Goal: Task Accomplishment & Management: Use online tool/utility

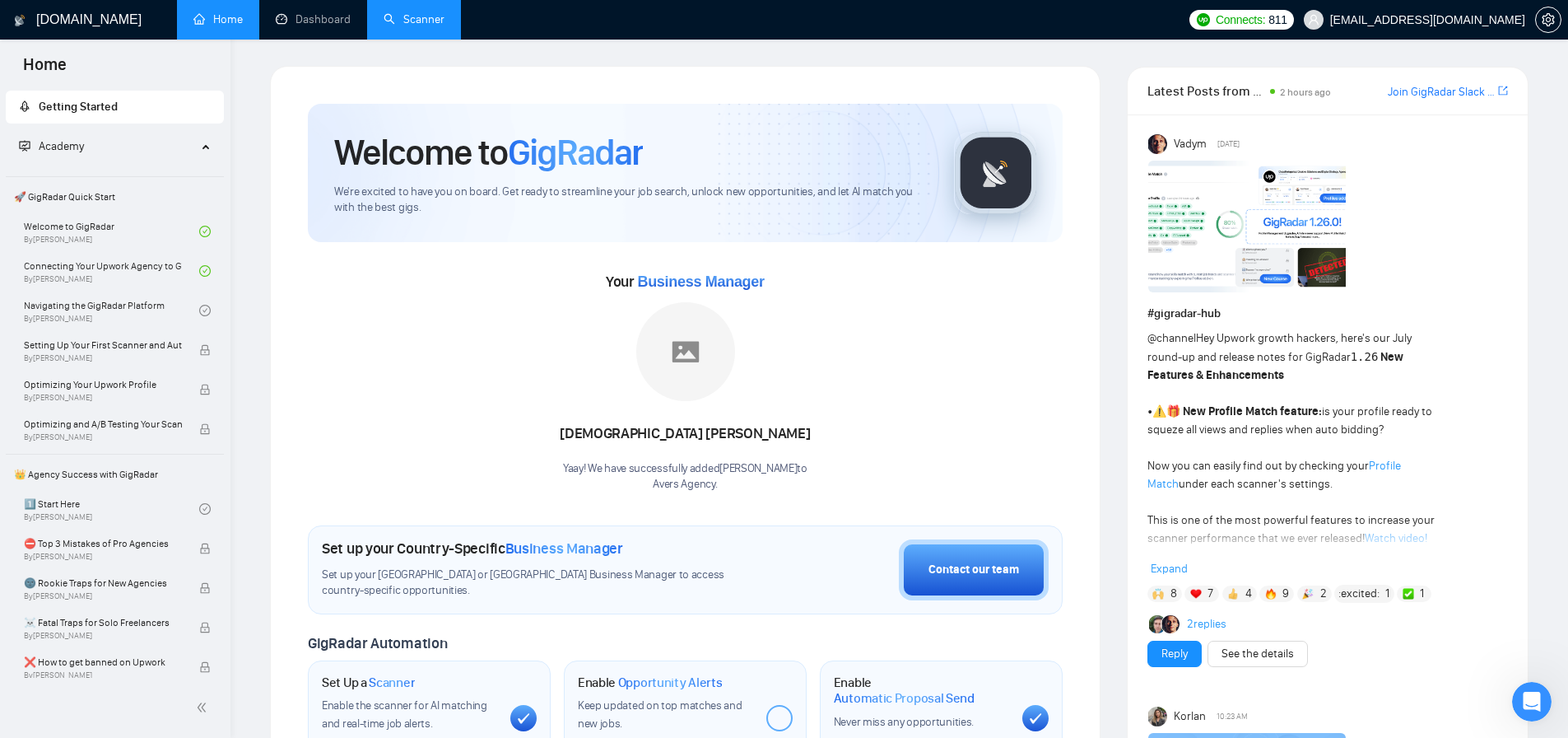
click at [421, 20] on link "Scanner" at bounding box center [413, 19] width 61 height 14
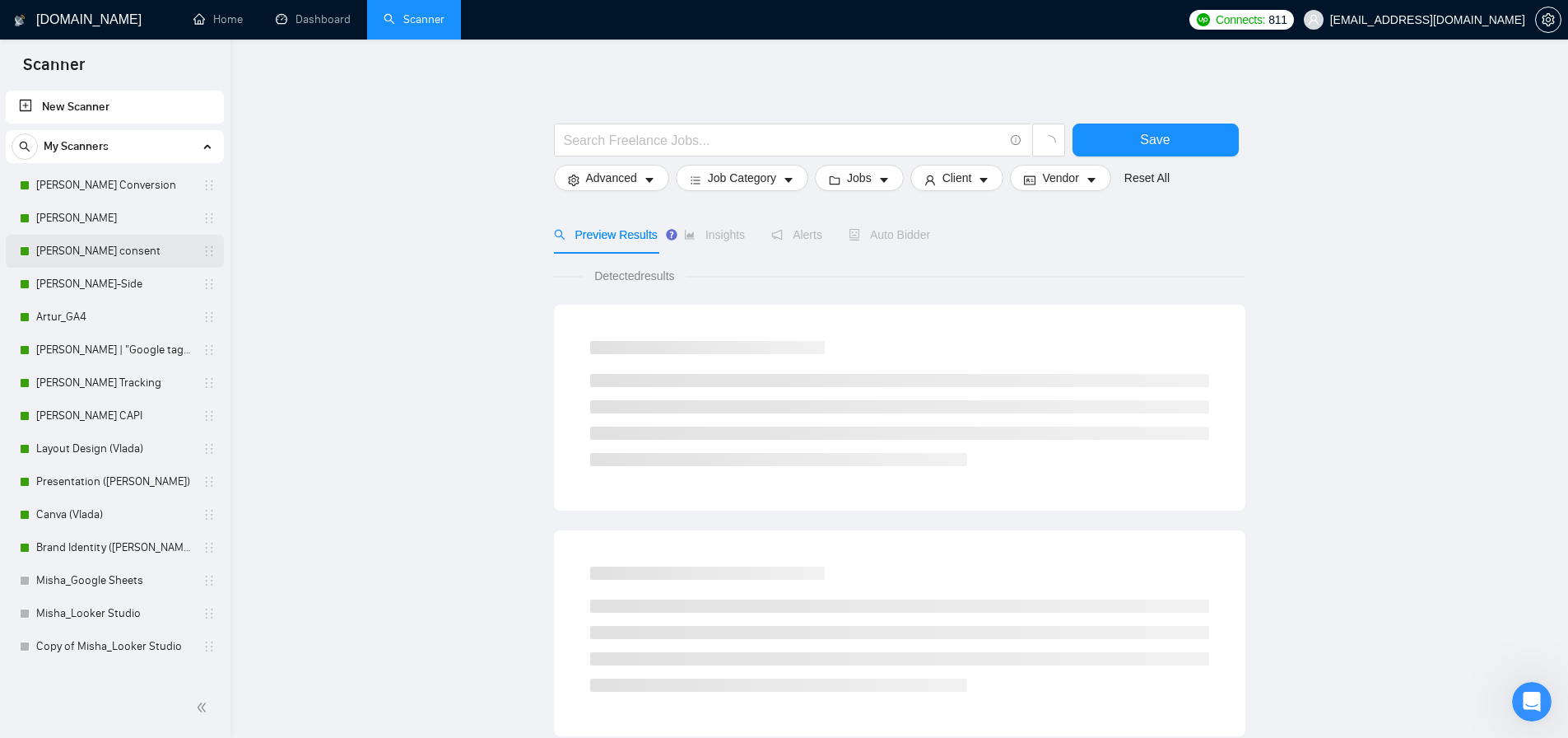
click at [107, 245] on link "[PERSON_NAME] consent" at bounding box center [114, 250] width 157 height 33
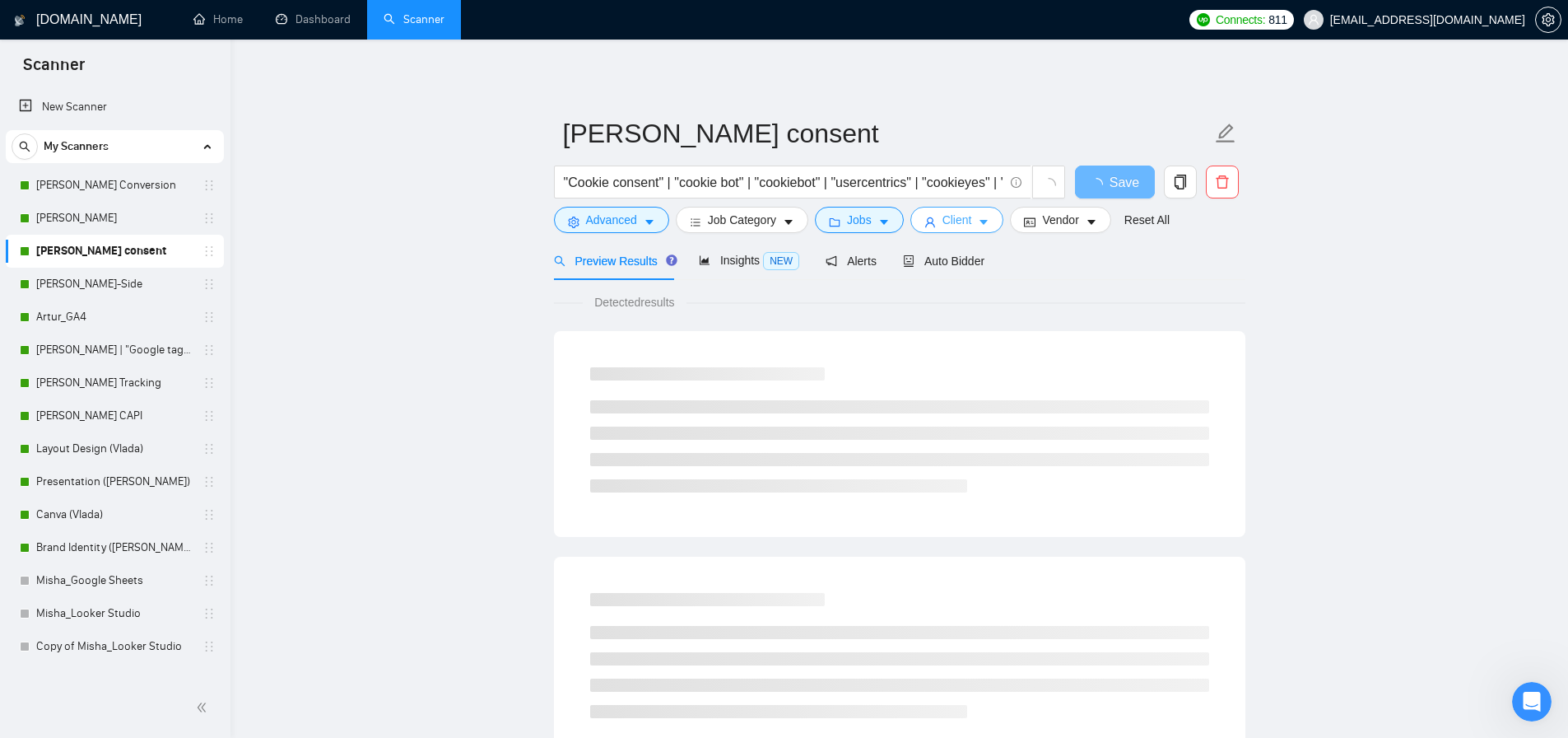
click at [956, 224] on span "Client" at bounding box center [957, 219] width 30 height 18
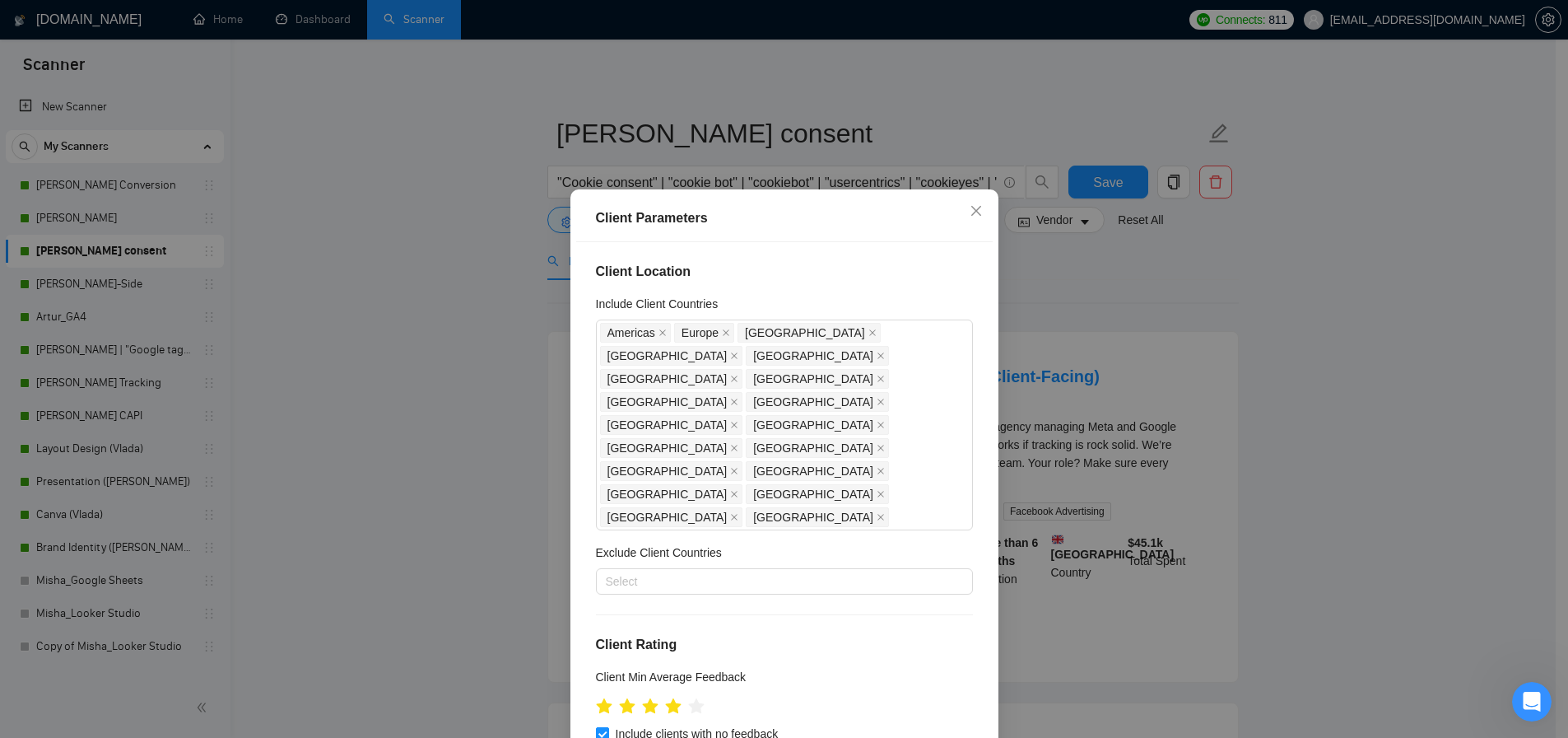
click at [365, 347] on div "Client Parameters Client Location Include Client Countries [GEOGRAPHIC_DATA] [G…" at bounding box center [784, 369] width 1568 height 738
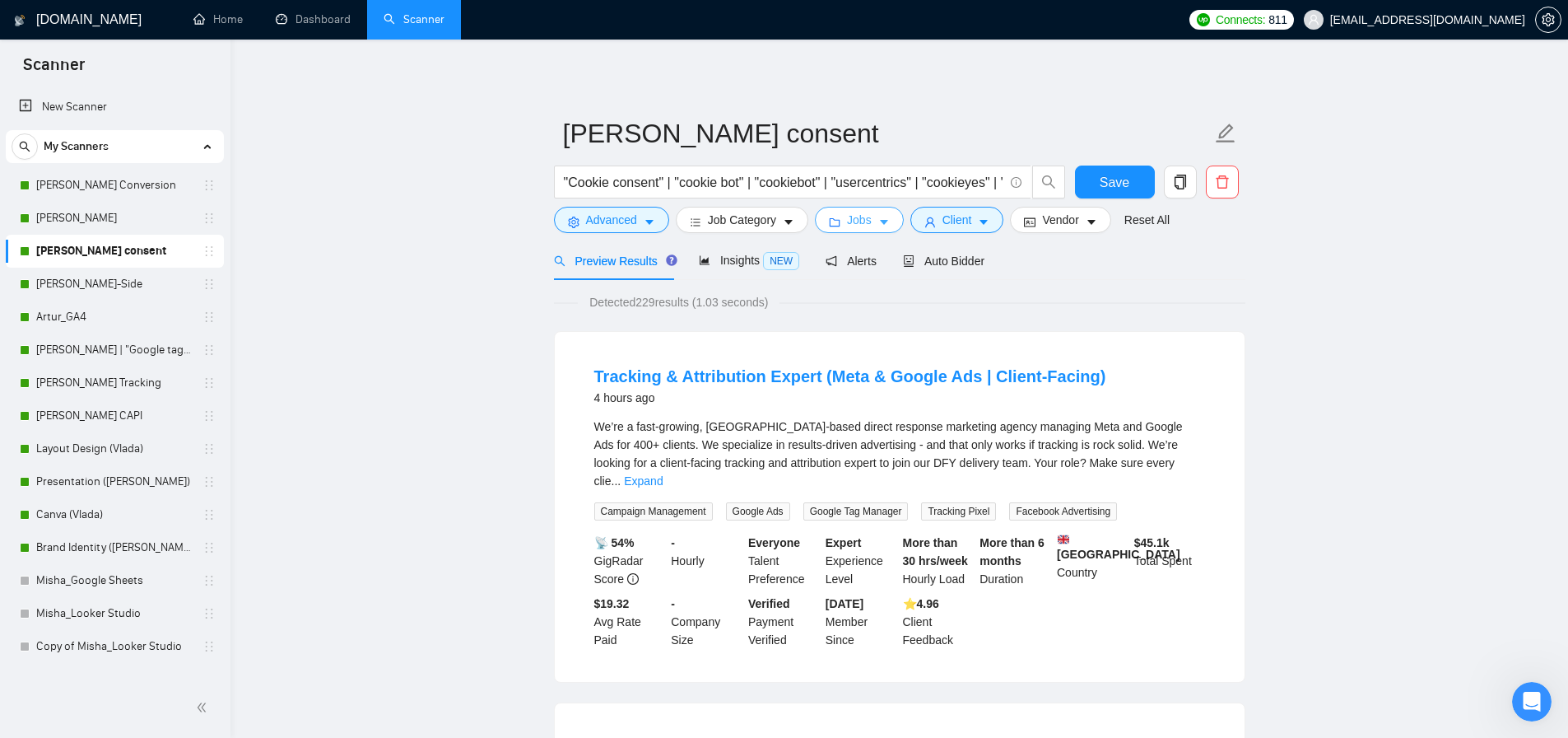
click at [863, 221] on span "Jobs" at bounding box center [859, 219] width 24 height 18
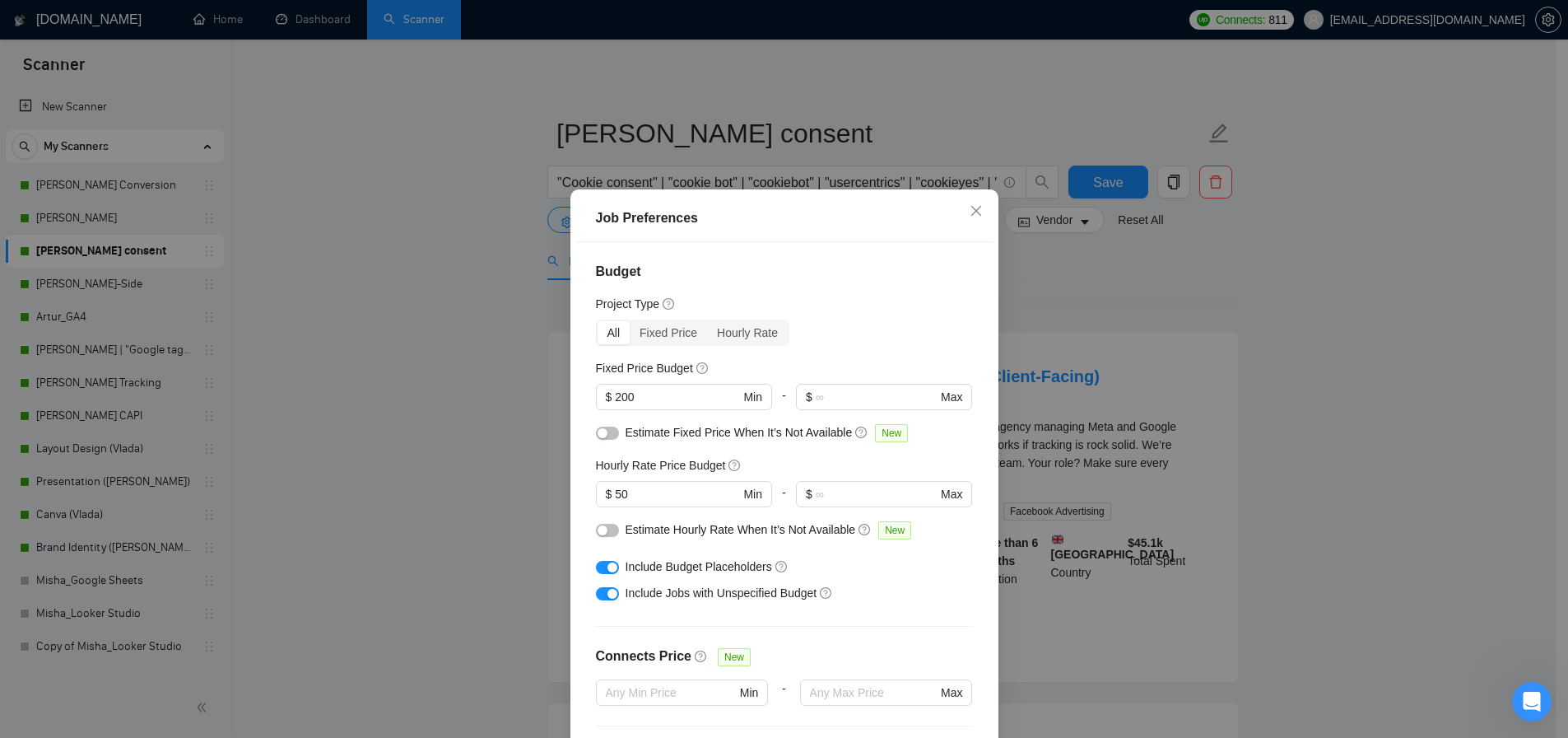
click at [314, 398] on div "Job Preferences Budget Project Type All Fixed Price Hourly Rate Fixed Price Bud…" at bounding box center [784, 369] width 1568 height 738
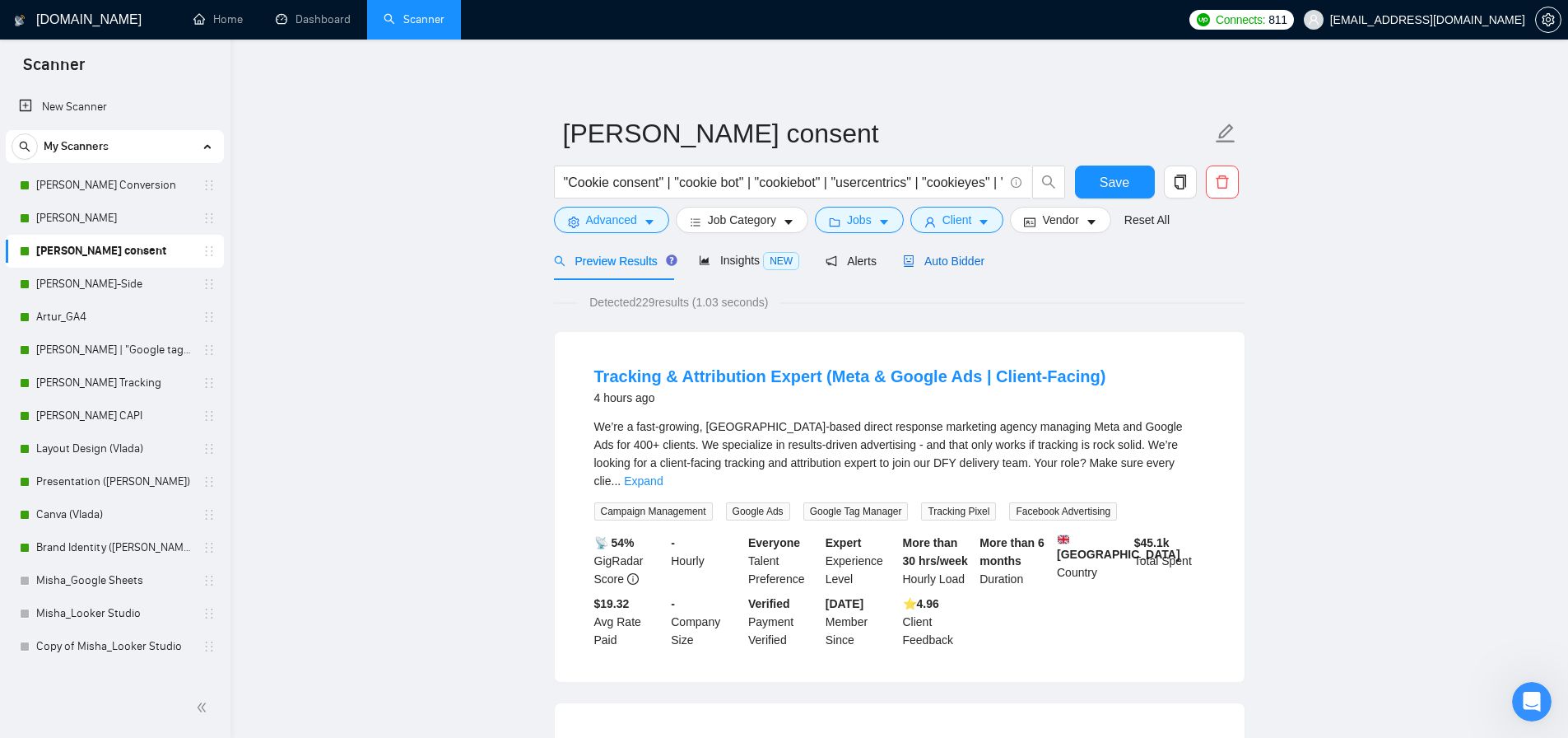
click at [962, 259] on span "Auto Bidder" at bounding box center [943, 261] width 82 height 13
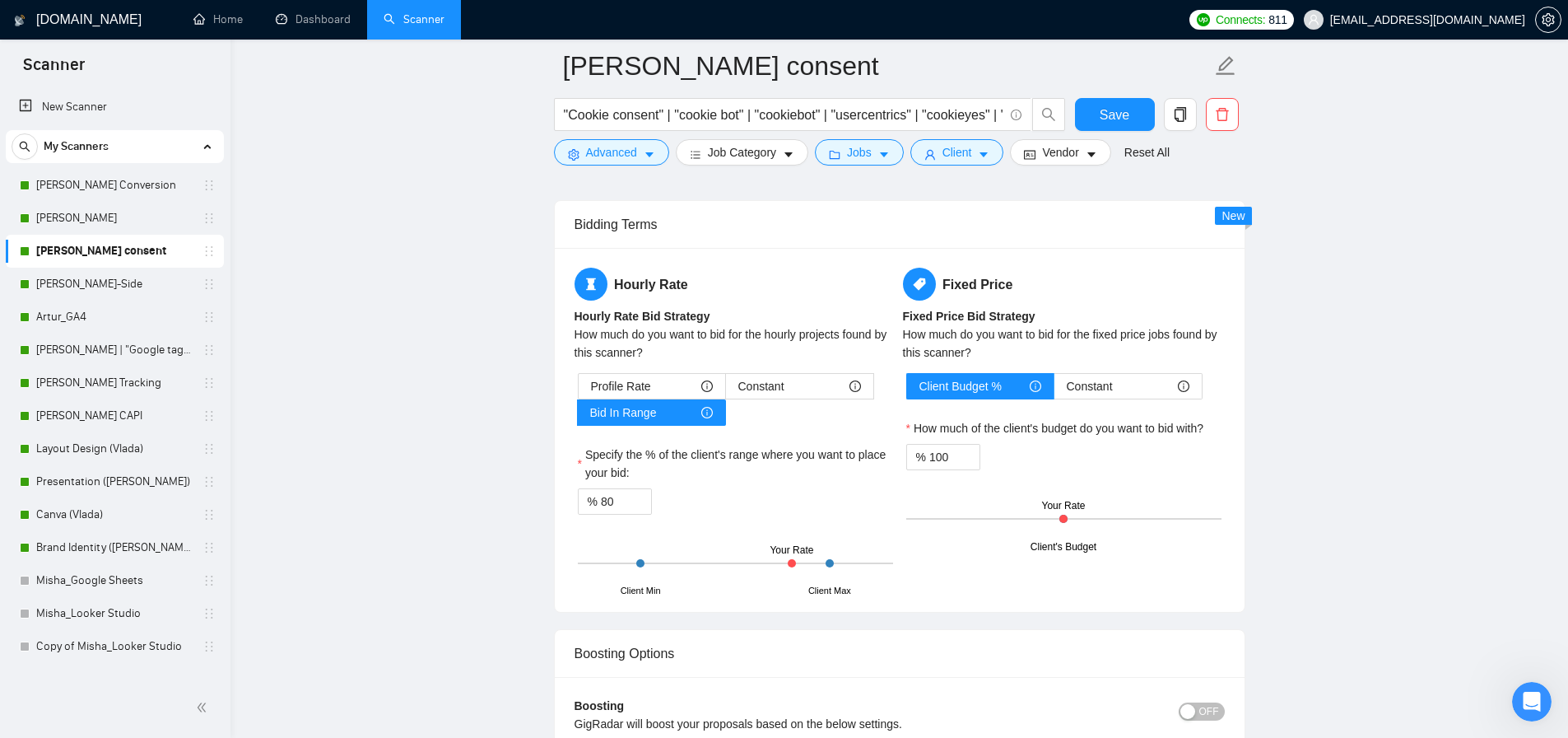
scroll to position [2671, 0]
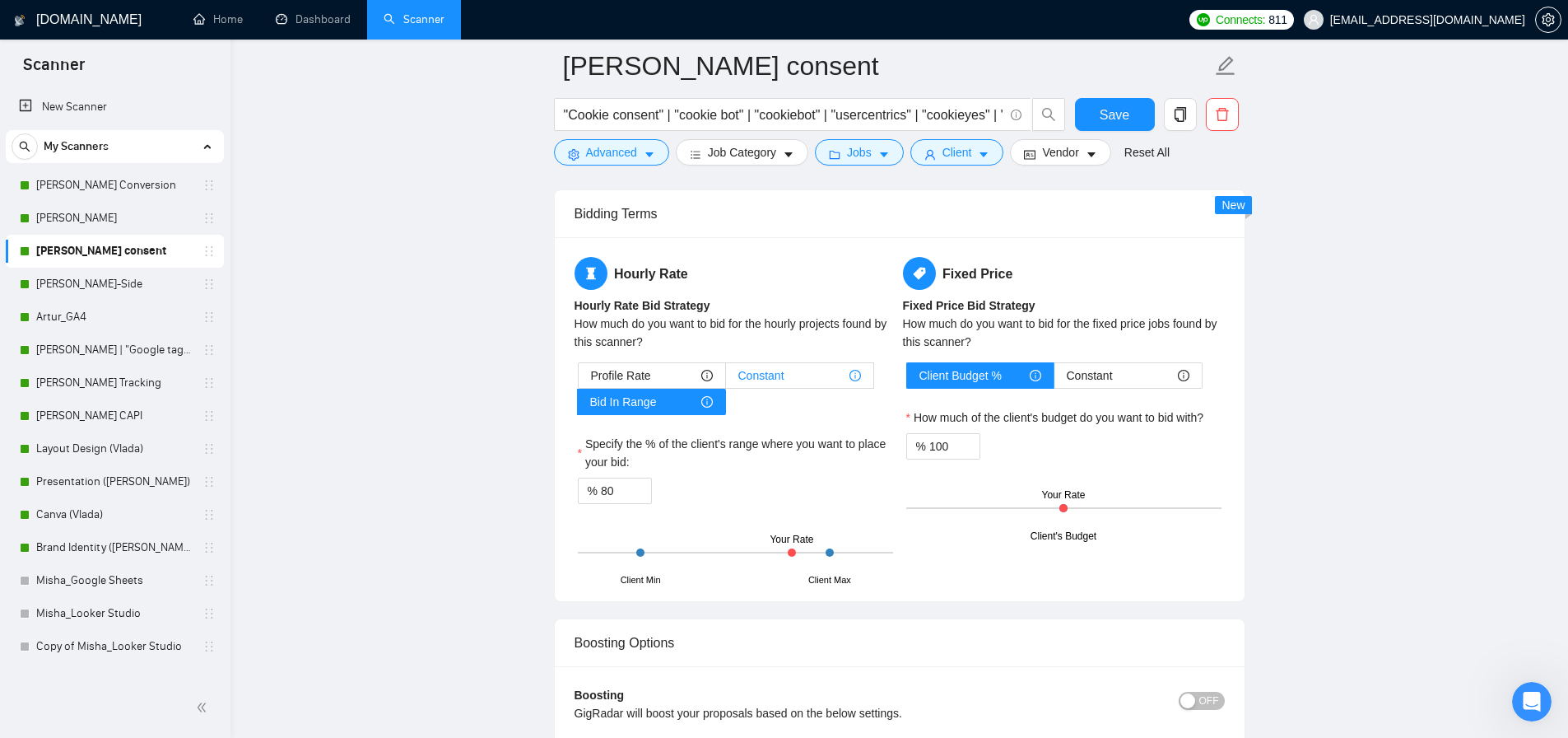
click at [770, 378] on span "Constant" at bounding box center [761, 375] width 46 height 24
click at [726, 380] on input "Constant" at bounding box center [726, 380] width 0 height 0
type input "50"
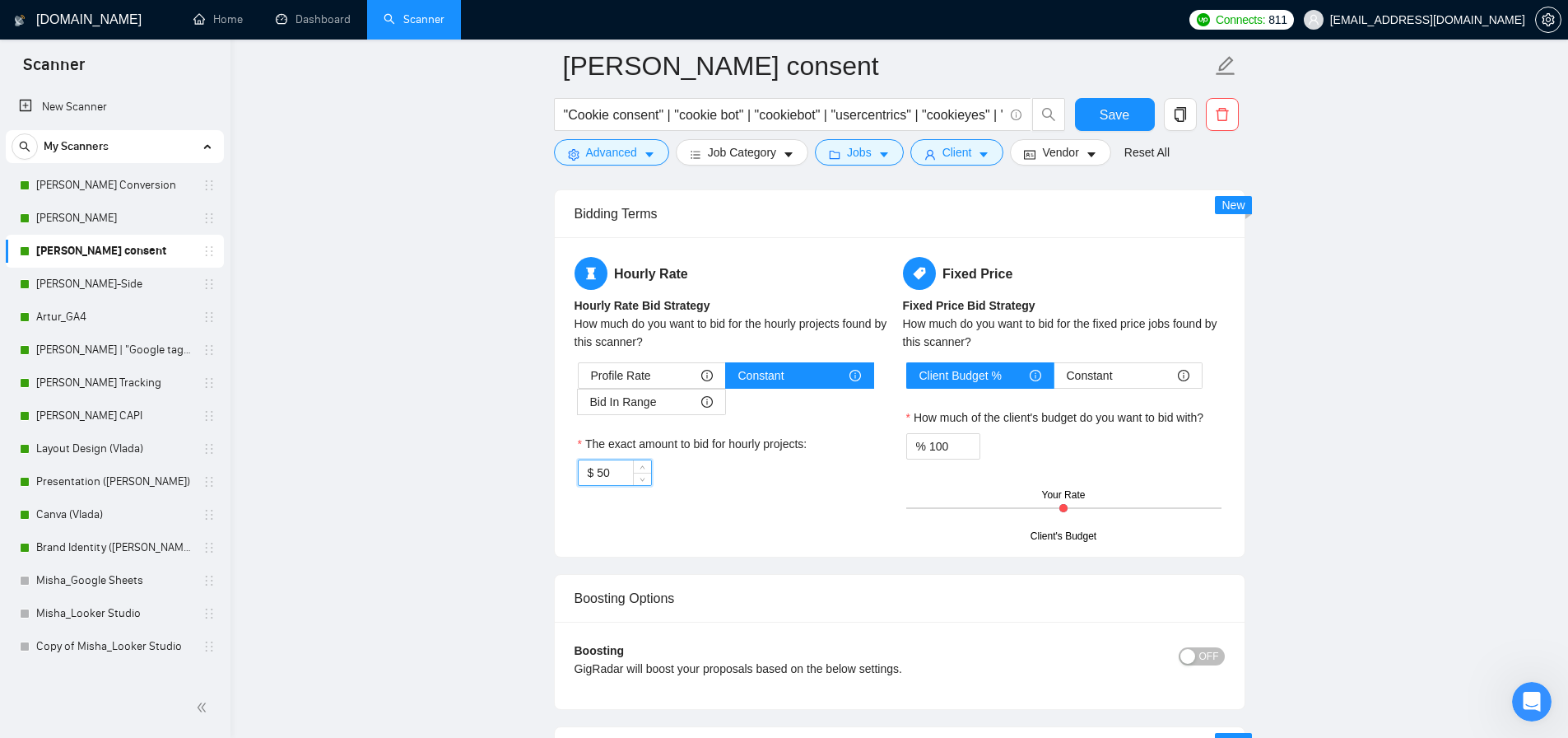
drag, startPoint x: 631, startPoint y: 478, endPoint x: 584, endPoint y: 476, distance: 47.0
click at [584, 476] on div "$ 50" at bounding box center [614, 473] width 74 height 26
click at [639, 376] on span "Profile Rate" at bounding box center [621, 375] width 60 height 24
click at [578, 380] on input "Profile Rate" at bounding box center [578, 380] width 0 height 0
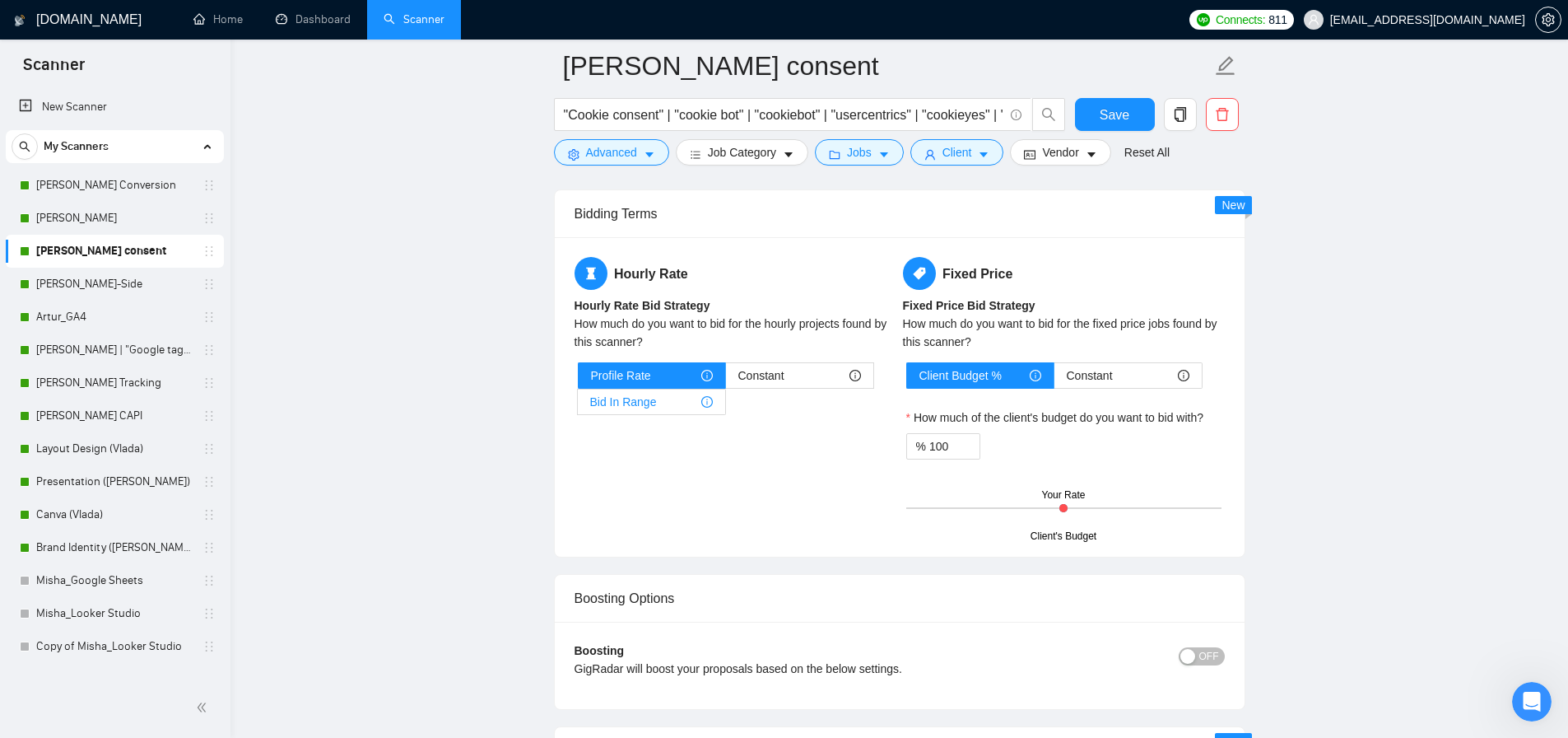
click at [613, 404] on span "Bid In Range" at bounding box center [623, 401] width 67 height 24
click at [577, 406] on input "Bid In Range" at bounding box center [577, 406] width 0 height 0
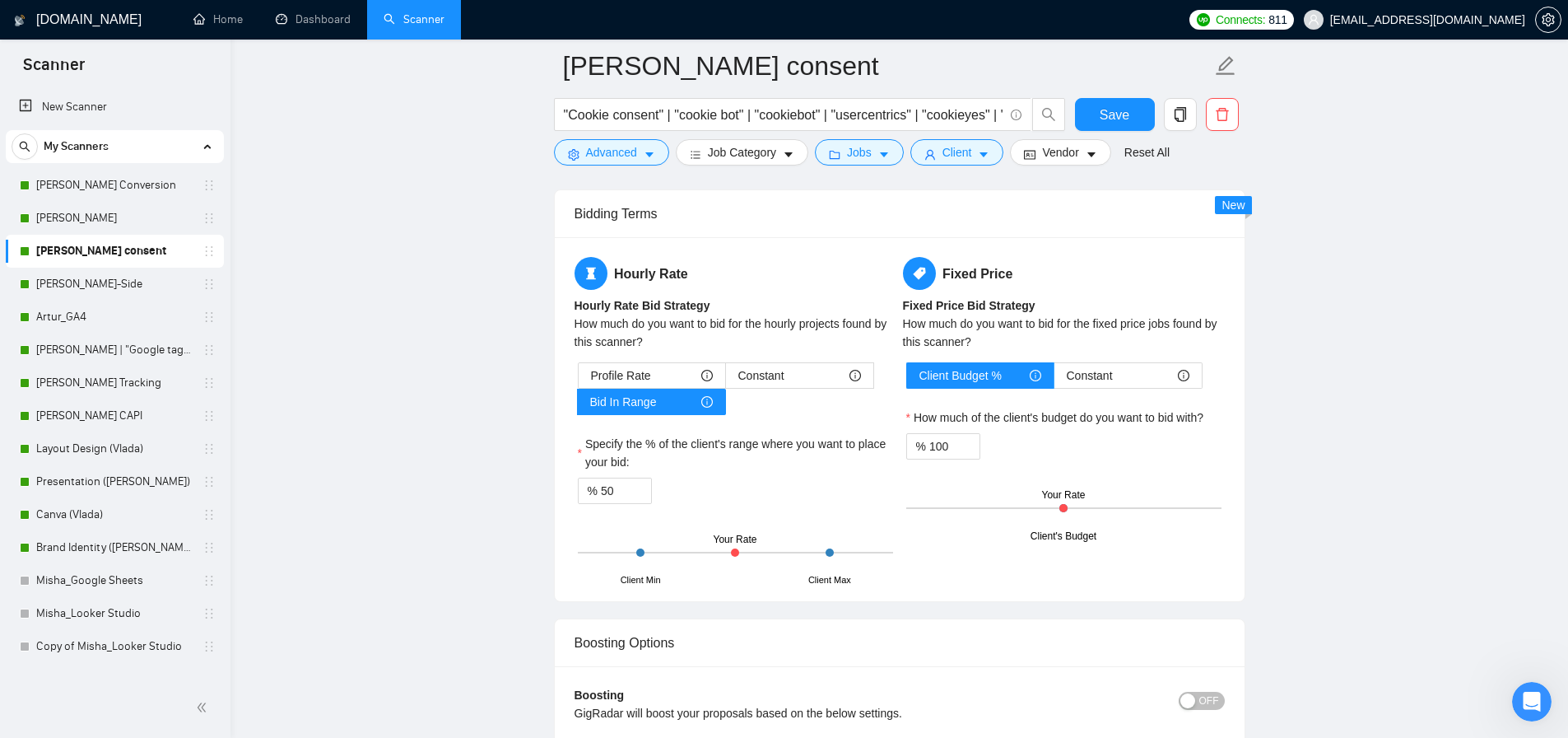
drag, startPoint x: 620, startPoint y: 489, endPoint x: 554, endPoint y: 488, distance: 66.0
click at [555, 488] on div "Hourly Rate Hourly Rate Bid Strategy How much do you want to bid for the hourly…" at bounding box center [900, 419] width 690 height 364
click at [49, 12] on h1 "[DOMAIN_NAME]" at bounding box center [89, 20] width 105 height 39
